Goal: Task Accomplishment & Management: Use online tool/utility

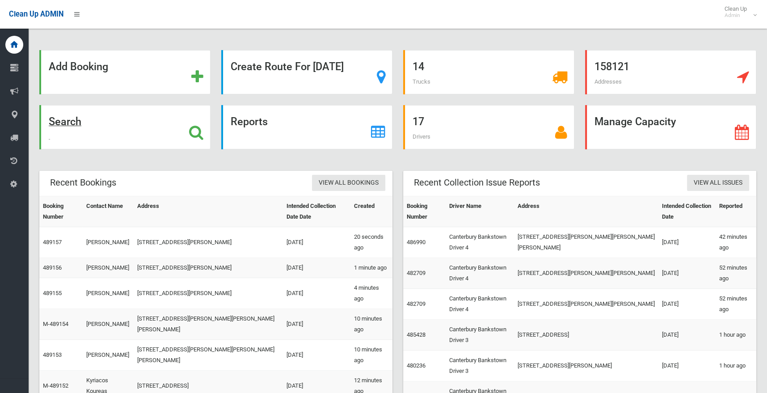
click at [73, 118] on strong "Search" at bounding box center [65, 121] width 33 height 13
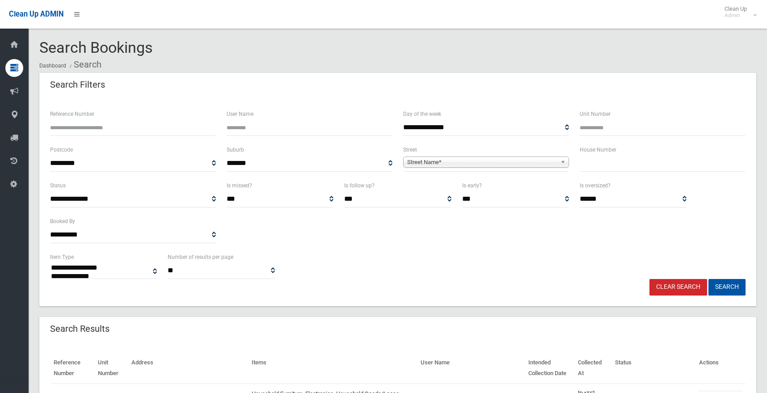
select select
click at [591, 160] on input "text" at bounding box center [663, 163] width 166 height 17
type input "**"
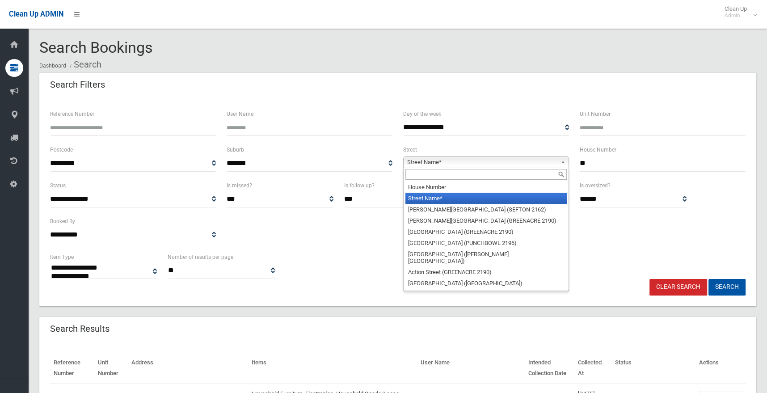
click at [419, 161] on span "Street Name*" at bounding box center [482, 162] width 150 height 11
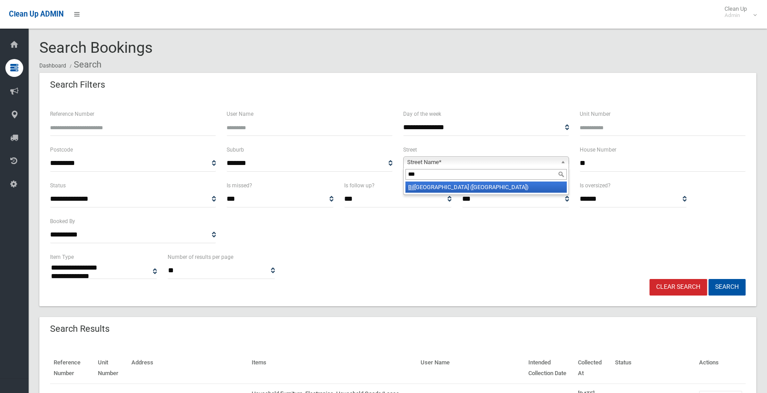
type input "***"
click at [430, 185] on li "[GEOGRAPHIC_DATA] ([GEOGRAPHIC_DATA])" at bounding box center [485, 186] width 161 height 11
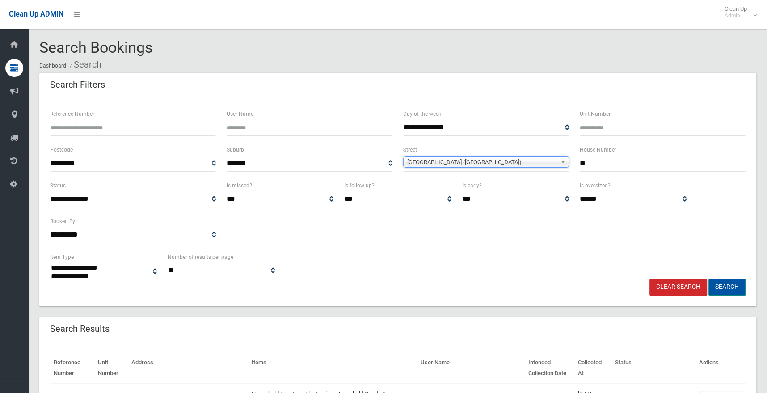
click at [732, 283] on button "Search" at bounding box center [726, 287] width 37 height 17
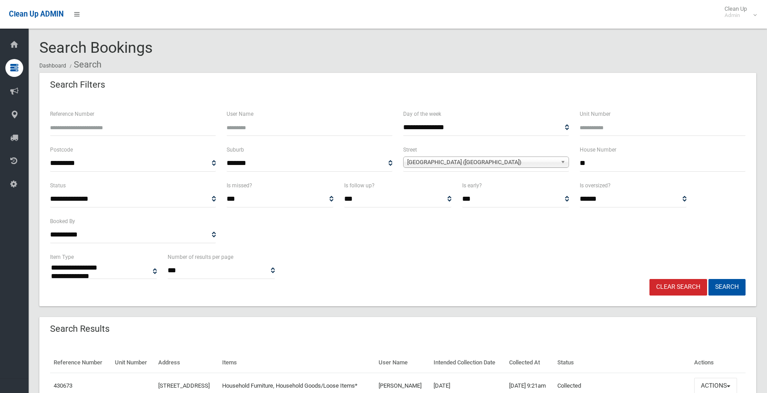
select select
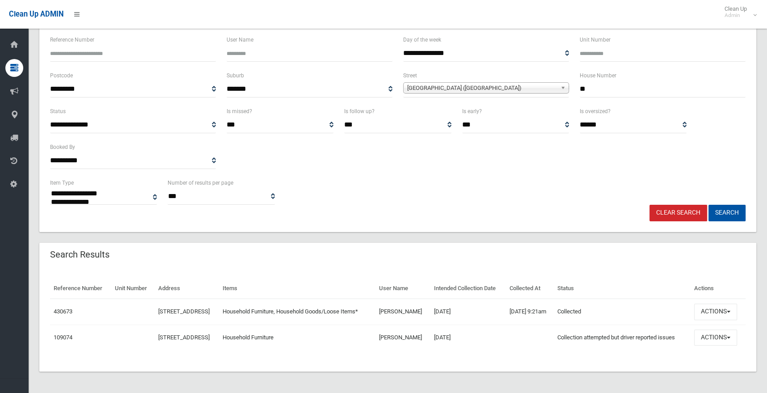
scroll to position [95, 0]
drag, startPoint x: 720, startPoint y: 309, endPoint x: 726, endPoint y: 307, distance: 5.7
click at [725, 307] on button "Actions" at bounding box center [715, 311] width 43 height 17
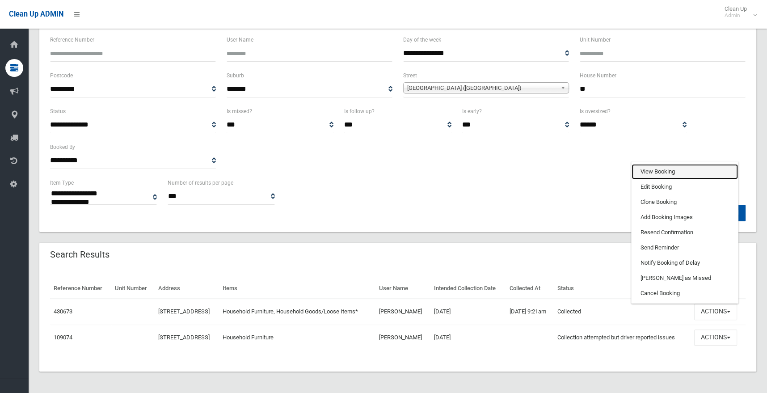
click at [673, 167] on link "View Booking" at bounding box center [684, 171] width 106 height 15
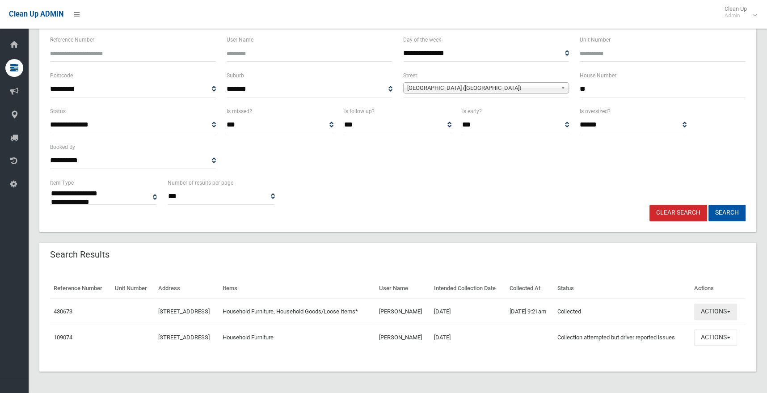
click at [737, 306] on button "Actions" at bounding box center [715, 311] width 43 height 17
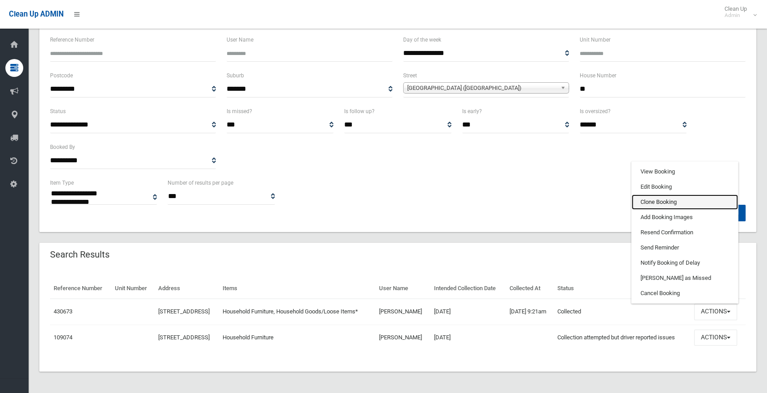
click at [673, 198] on link "Clone Booking" at bounding box center [684, 201] width 106 height 15
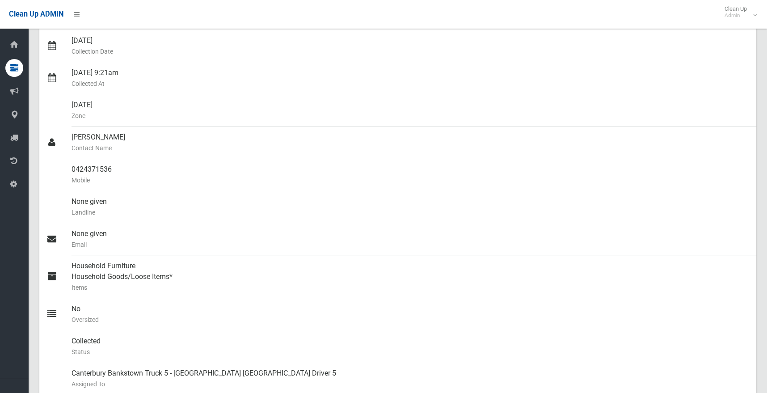
scroll to position [223, 0]
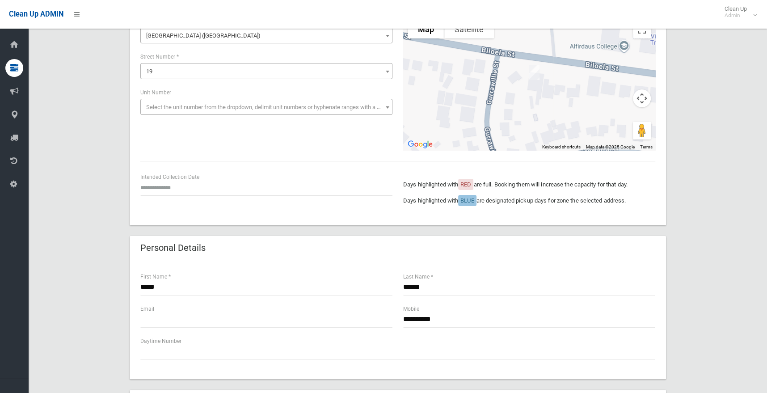
scroll to position [89, 0]
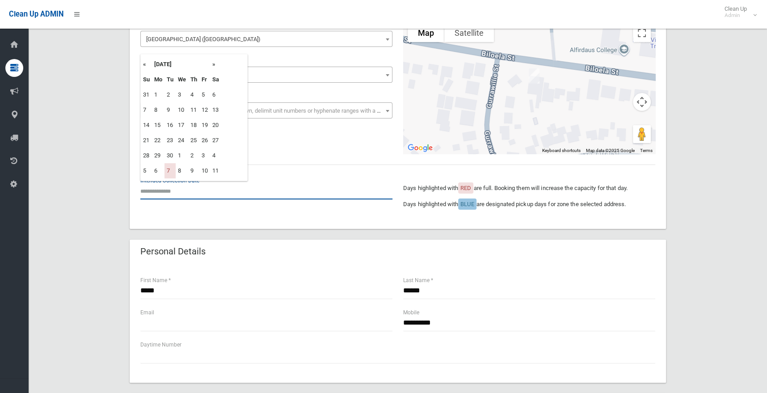
click at [170, 192] on input "text" at bounding box center [266, 191] width 252 height 17
click at [214, 64] on th "»" at bounding box center [215, 64] width 11 height 15
drag, startPoint x: 172, startPoint y: 129, endPoint x: 176, endPoint y: 126, distance: 4.6
click at [176, 126] on tr "12 13 14 15 16 17 18" at bounding box center [181, 125] width 80 height 15
click at [167, 126] on td "14" at bounding box center [169, 125] width 11 height 15
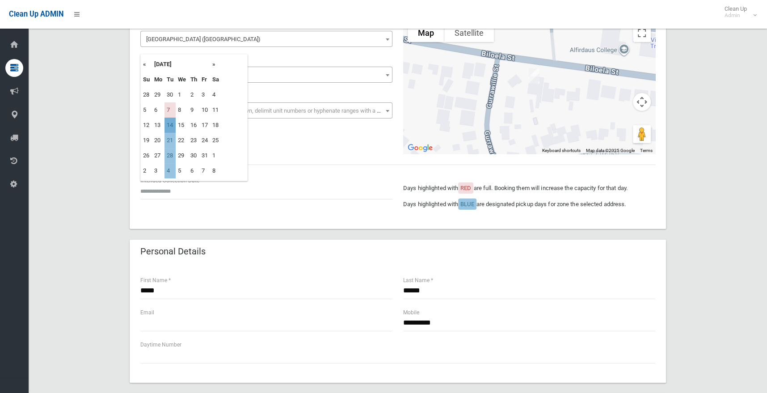
type input "**********"
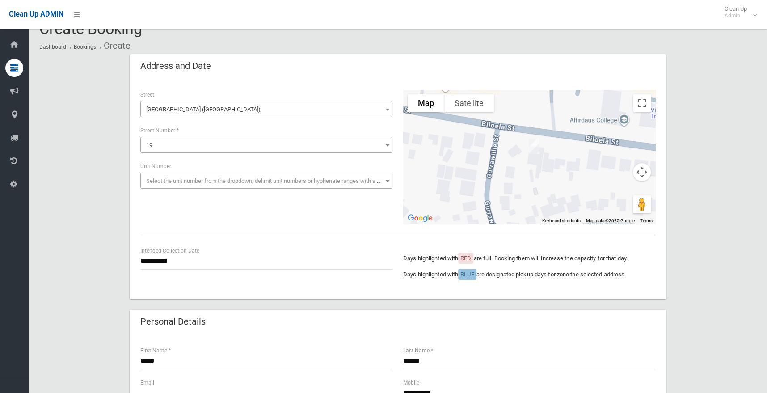
scroll to position [0, 0]
